Goal: Information Seeking & Learning: Check status

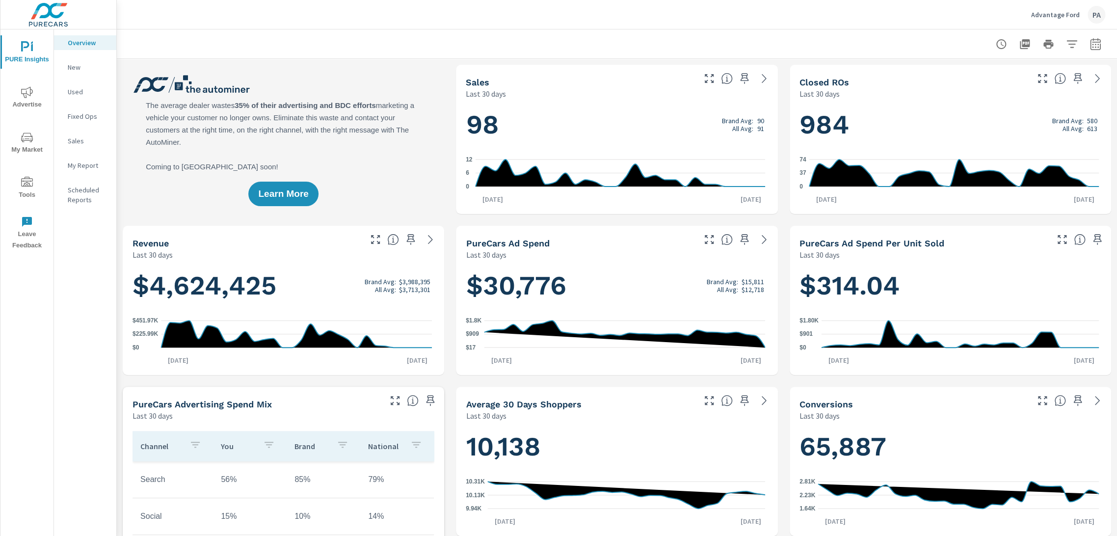
click at [35, 99] on span "Advertise" at bounding box center [26, 98] width 47 height 24
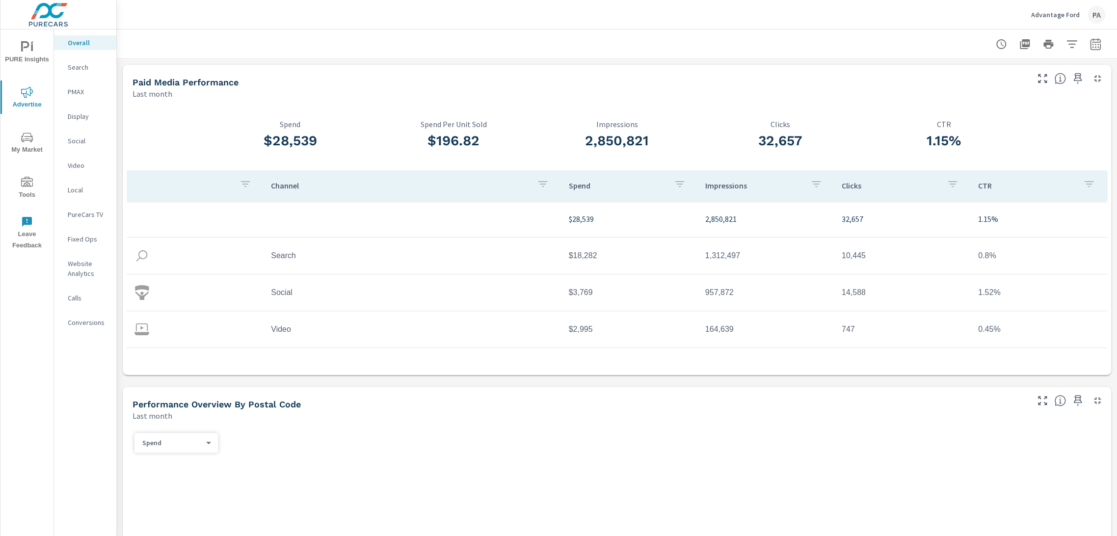
click at [91, 322] on p "Conversions" at bounding box center [88, 323] width 41 height 10
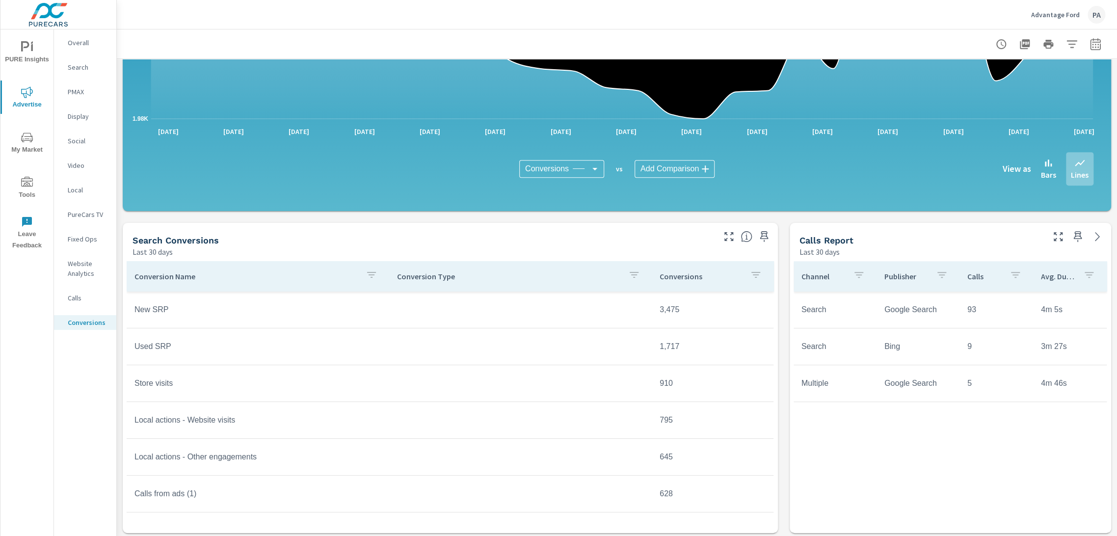
scroll to position [218, 0]
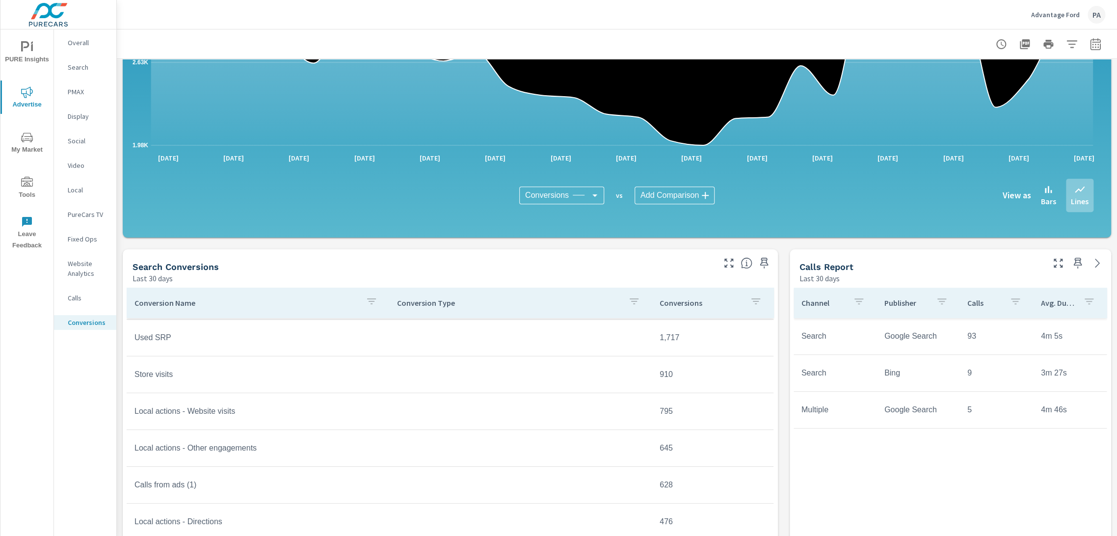
scroll to position [54, 0]
